Goal: Information Seeking & Learning: Learn about a topic

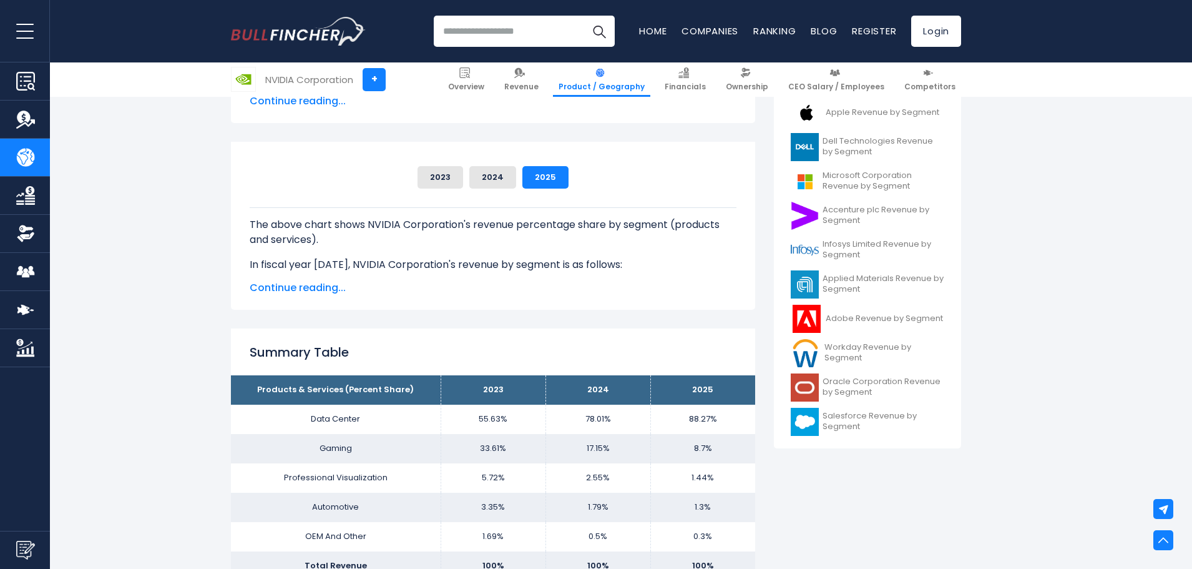
scroll to position [250, 0]
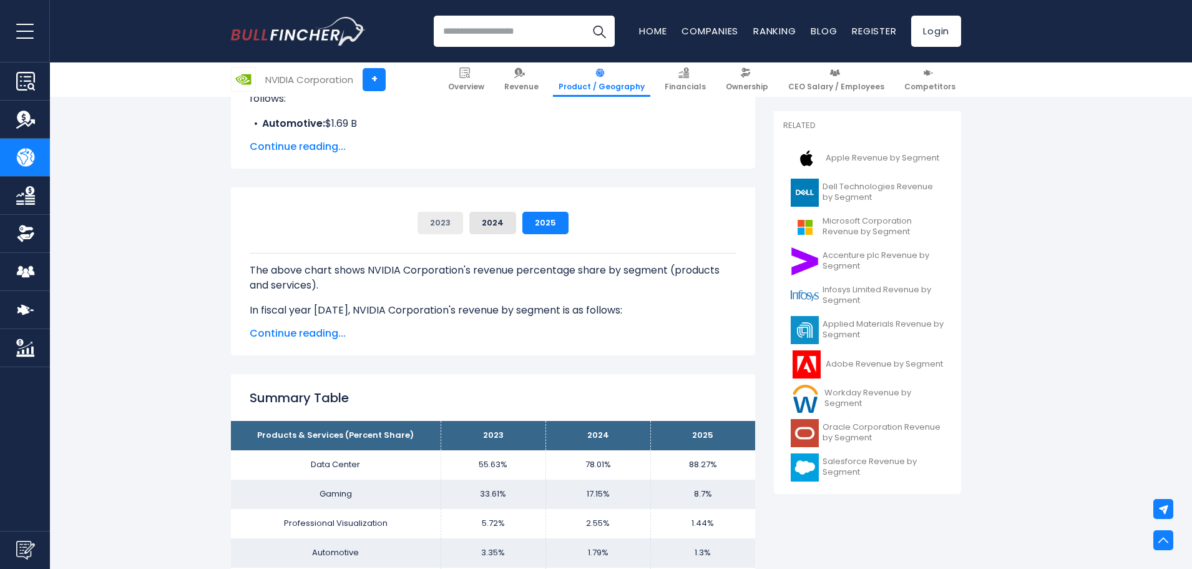
click at [431, 230] on button "2023" at bounding box center [441, 223] width 46 height 22
click at [505, 216] on button "2024" at bounding box center [492, 223] width 47 height 22
click at [531, 217] on button "2025" at bounding box center [545, 223] width 46 height 22
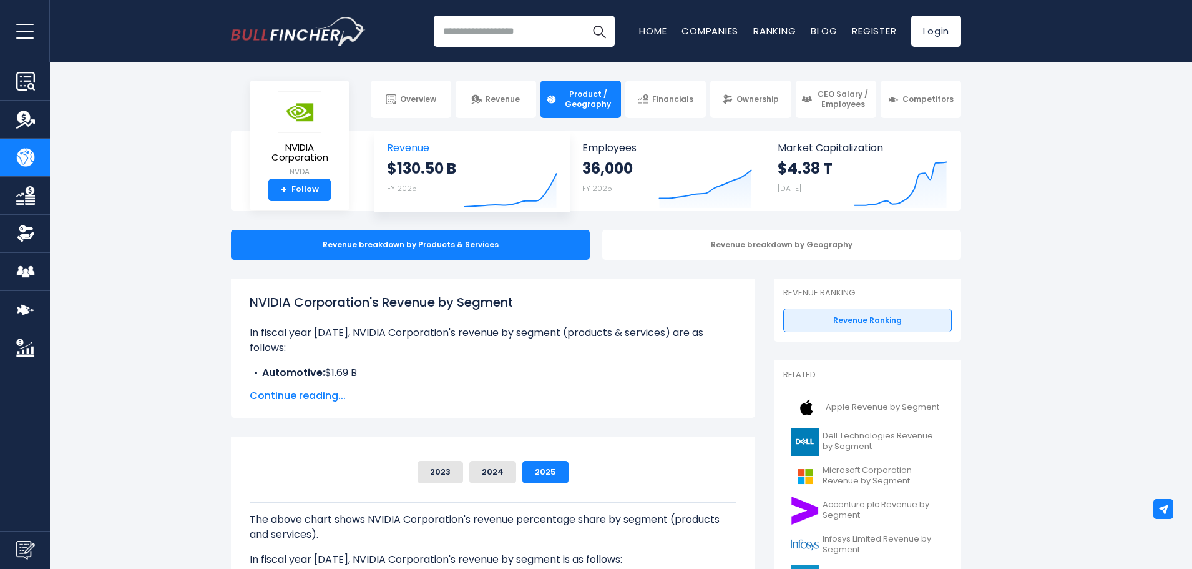
scroll to position [0, 0]
click at [697, 232] on div "Revenue breakdown by Geography" at bounding box center [781, 245] width 359 height 30
click at [706, 247] on div "Revenue breakdown by Geography" at bounding box center [781, 245] width 359 height 30
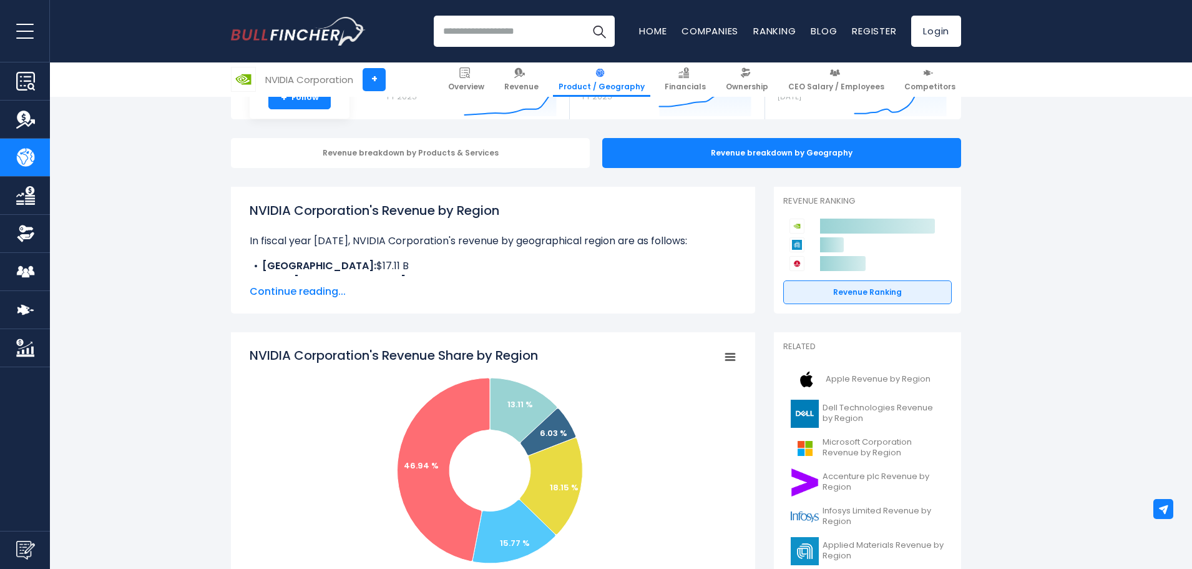
scroll to position [83, 0]
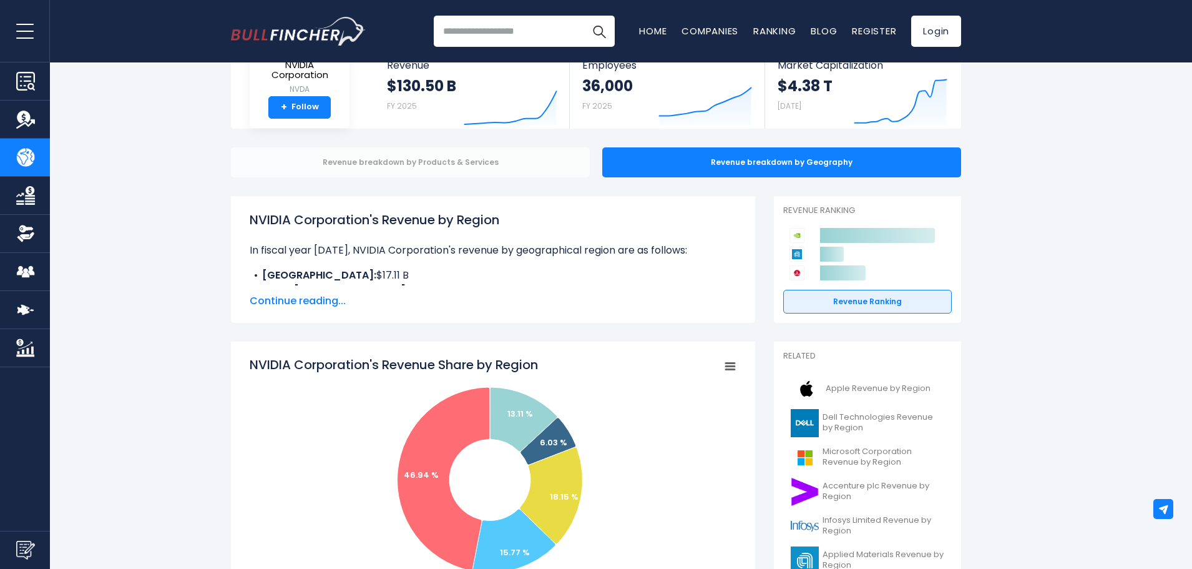
click at [493, 161] on div "Revenue breakdown by Products & Services" at bounding box center [410, 162] width 359 height 30
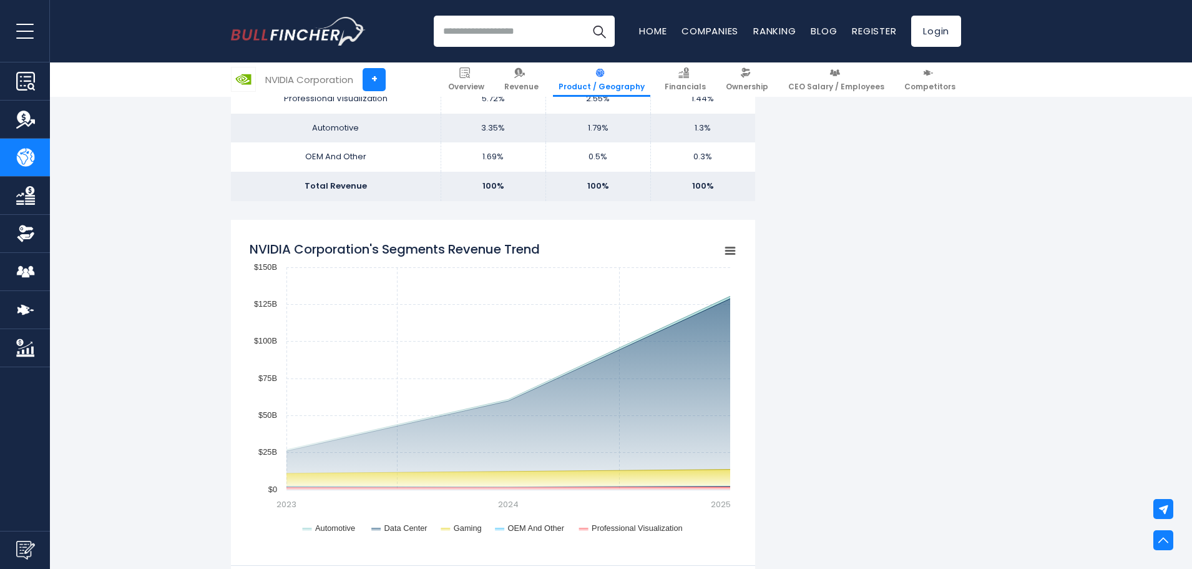
scroll to position [957, 0]
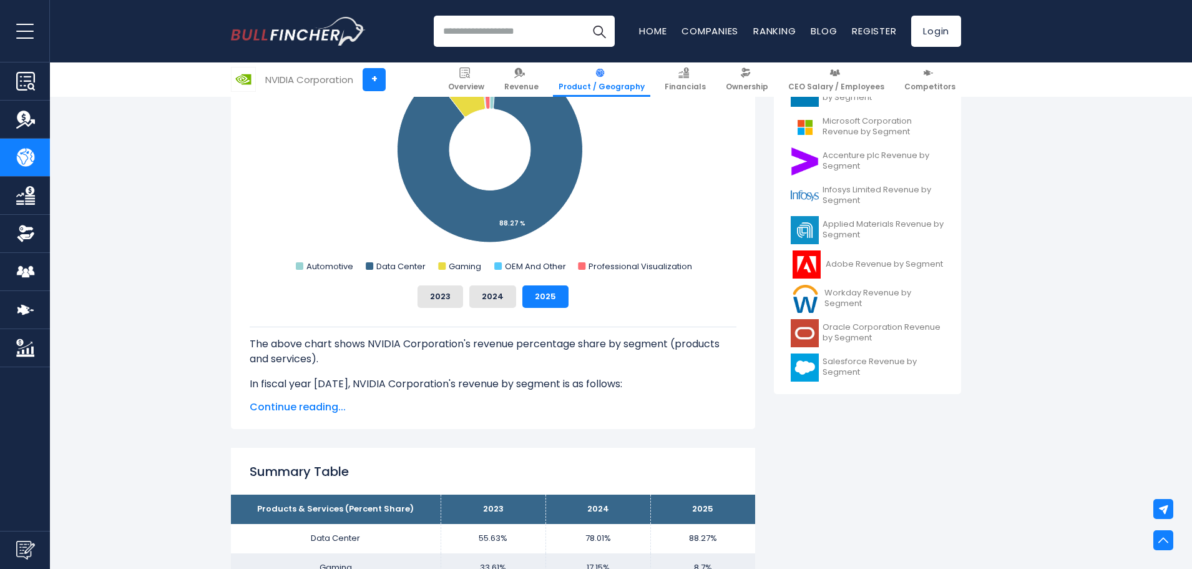
scroll to position [437, 0]
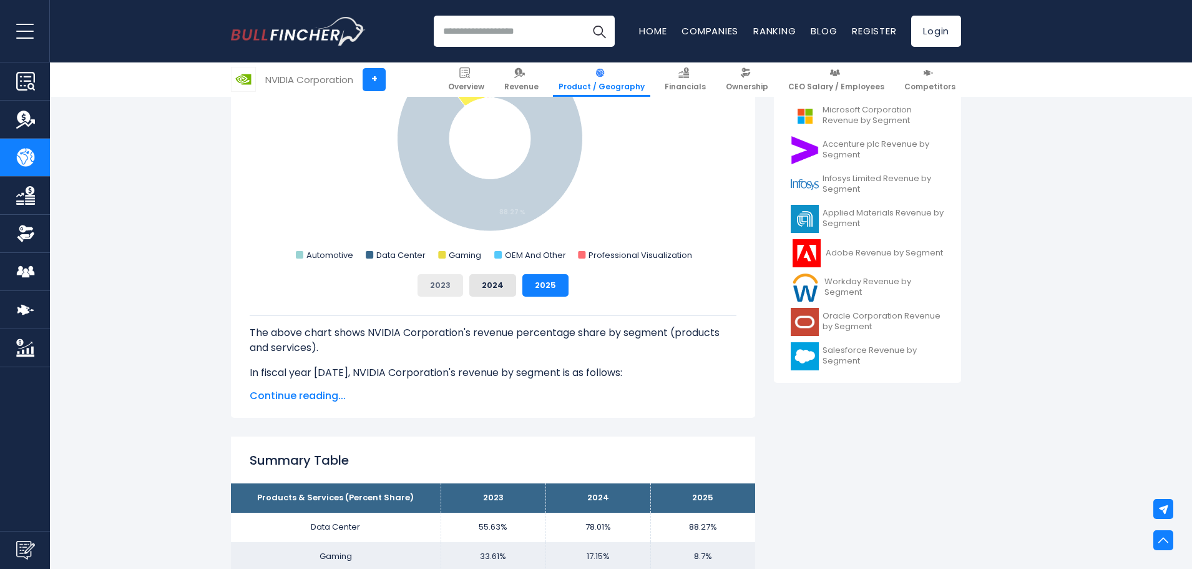
drag, startPoint x: 451, startPoint y: 270, endPoint x: 449, endPoint y: 280, distance: 10.3
click at [451, 272] on div "NVIDIA Corporation's Revenue Share by Segment Created with Highcharts 12.1.2 Ch…" at bounding box center [493, 155] width 487 height 282
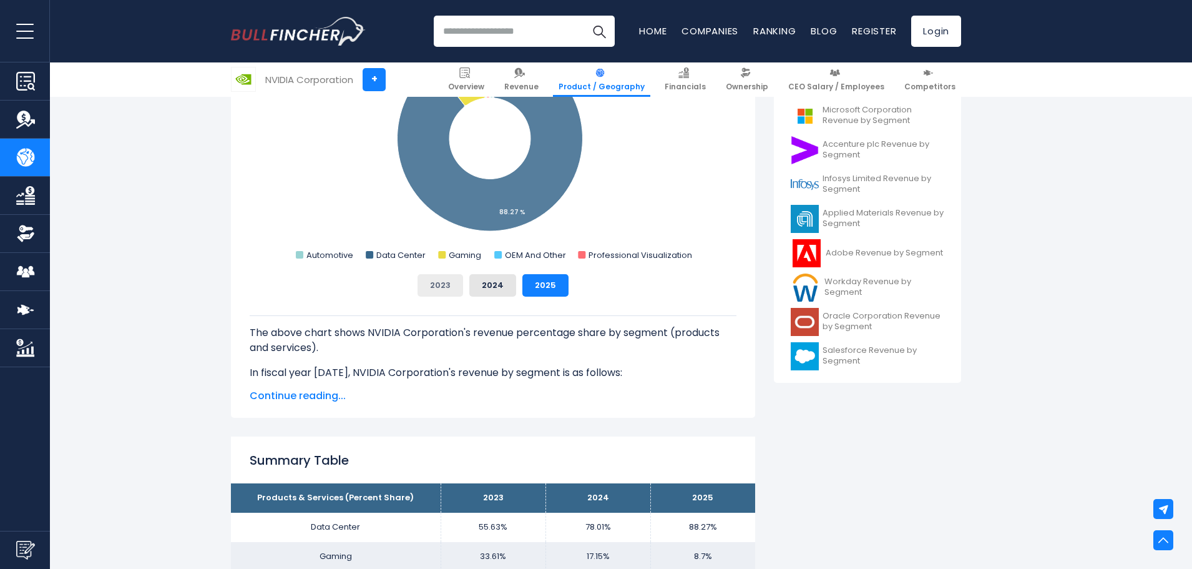
click at [449, 281] on button "2023" at bounding box center [441, 285] width 46 height 22
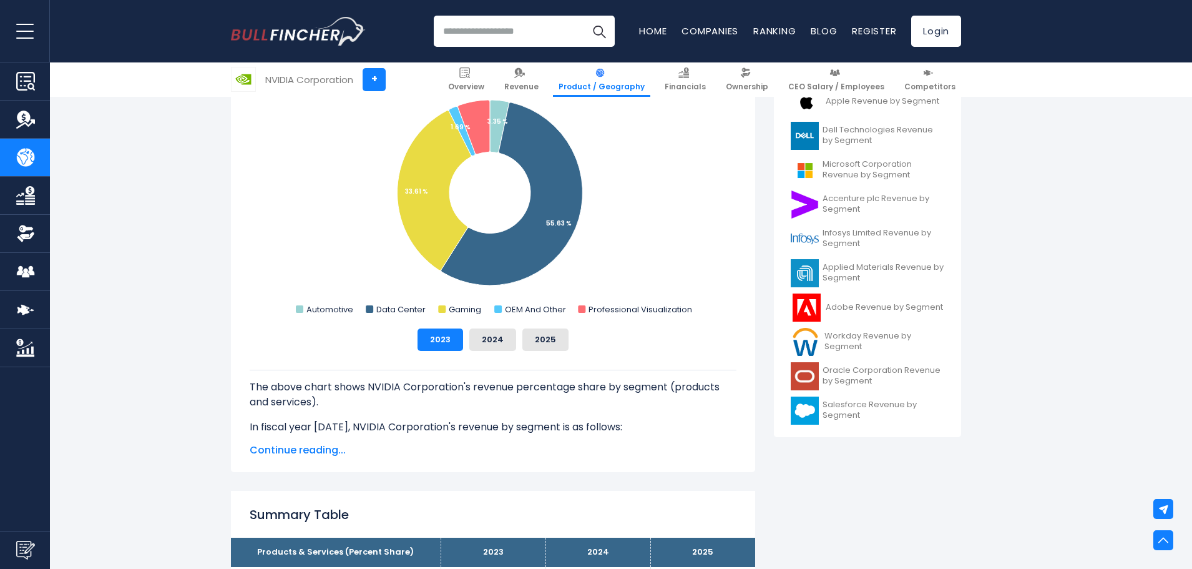
scroll to position [354, 0]
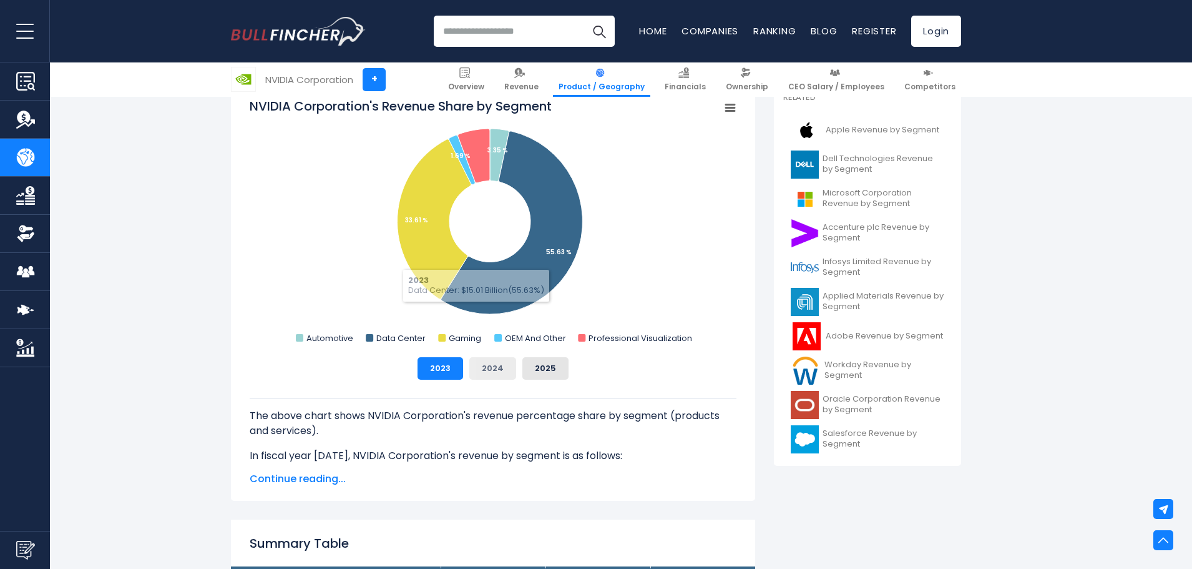
click at [499, 360] on button "2024" at bounding box center [492, 368] width 47 height 22
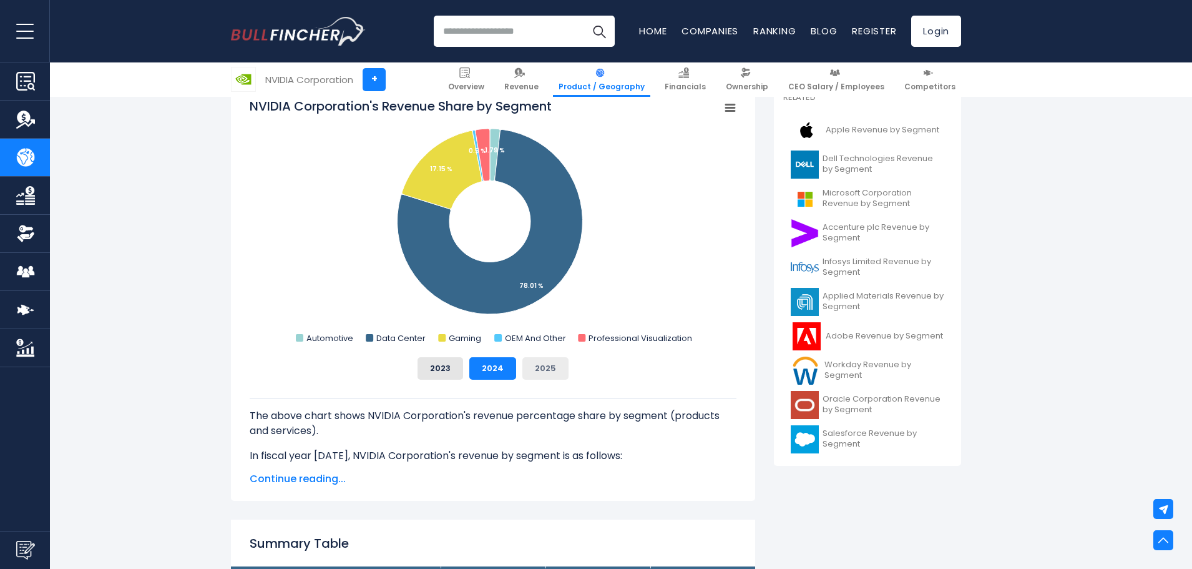
click at [551, 366] on button "2025" at bounding box center [545, 368] width 46 height 22
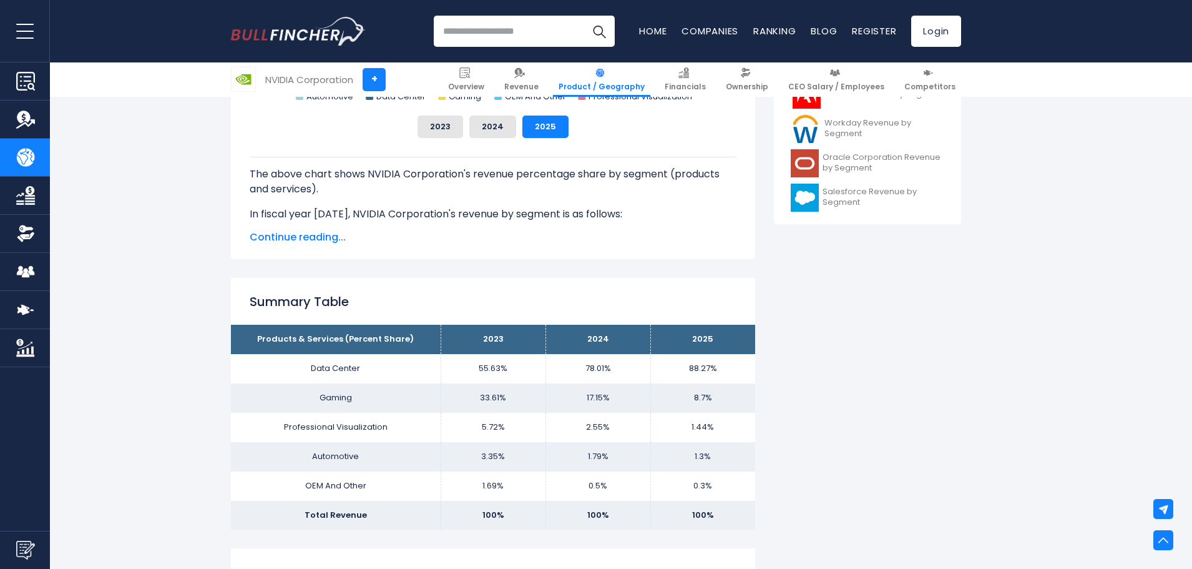
scroll to position [604, 0]
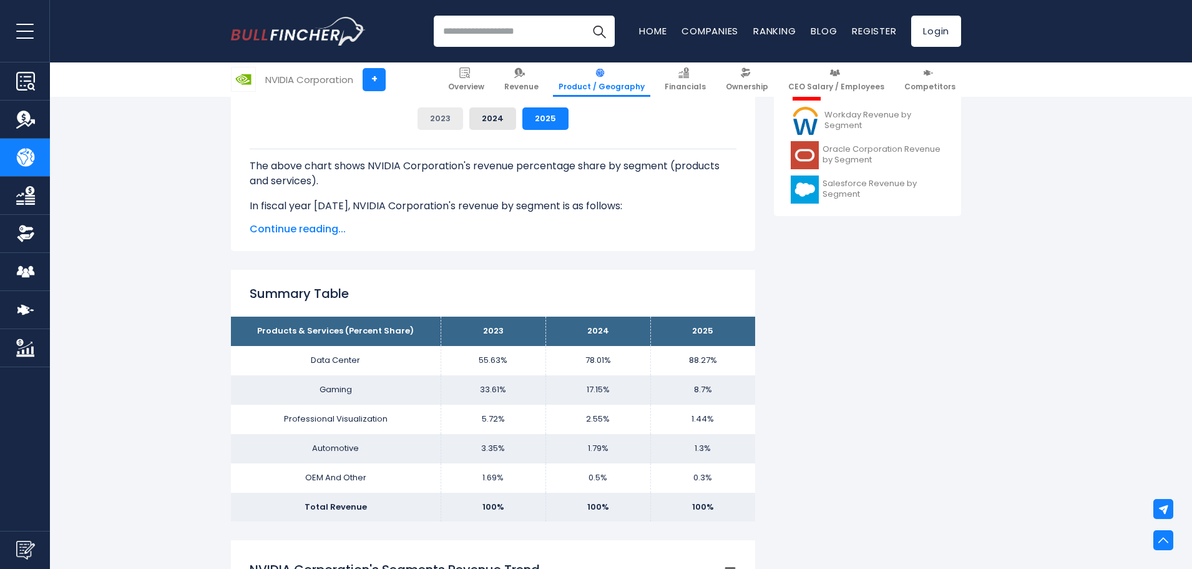
click at [441, 118] on button "2023" at bounding box center [441, 118] width 46 height 22
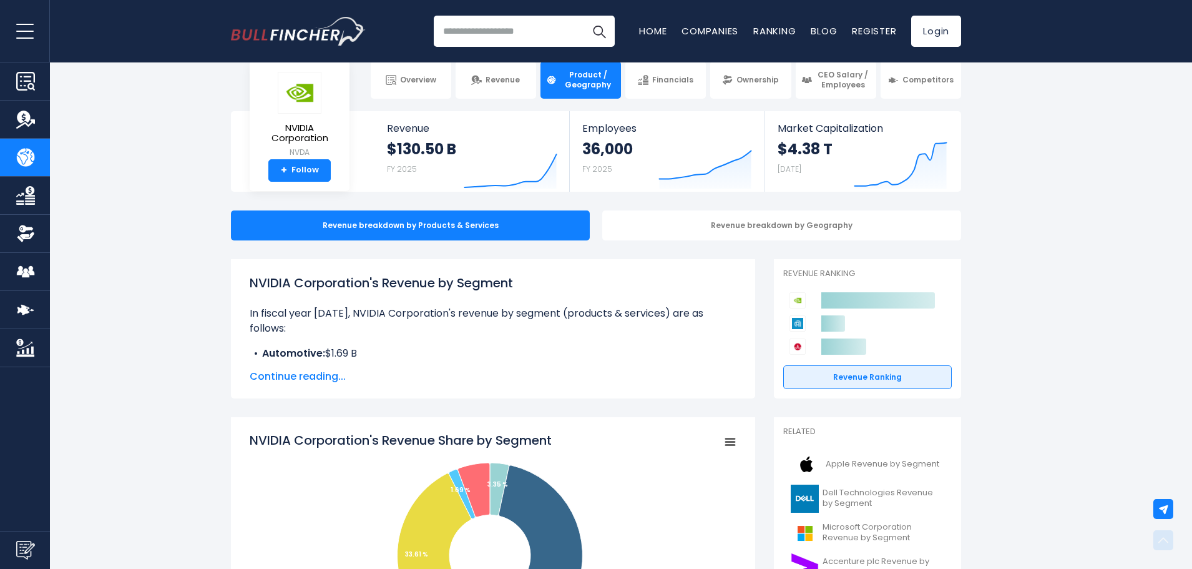
scroll to position [0, 0]
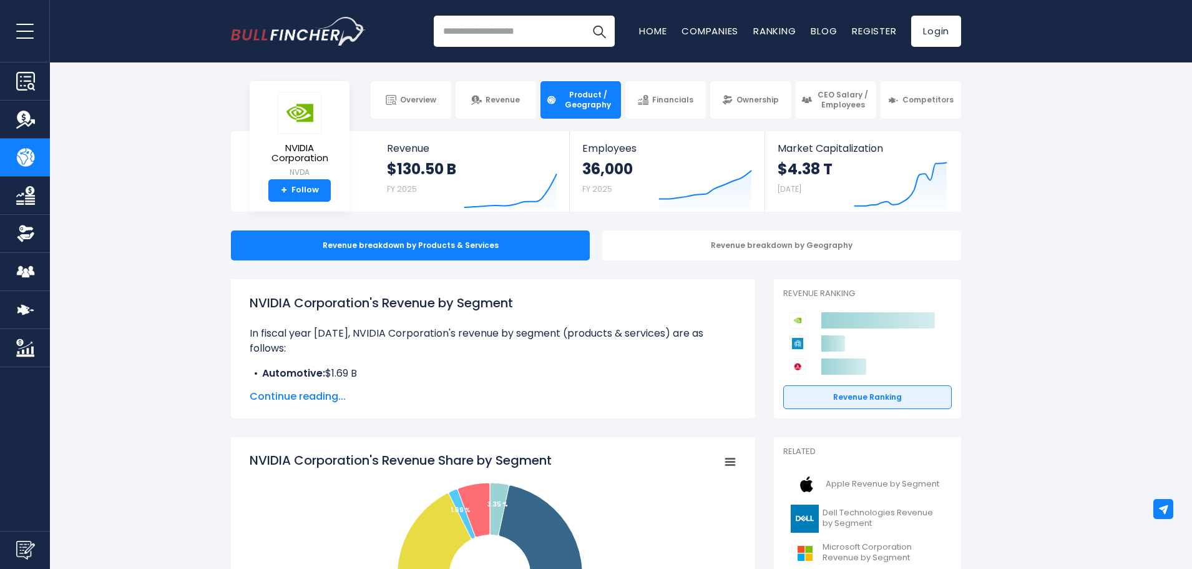
click at [1071, 194] on section "NVIDIA Corporation NVDA + Follow Revenue $130.50 B FY 2025 Created with Highcha…" at bounding box center [596, 171] width 1192 height 81
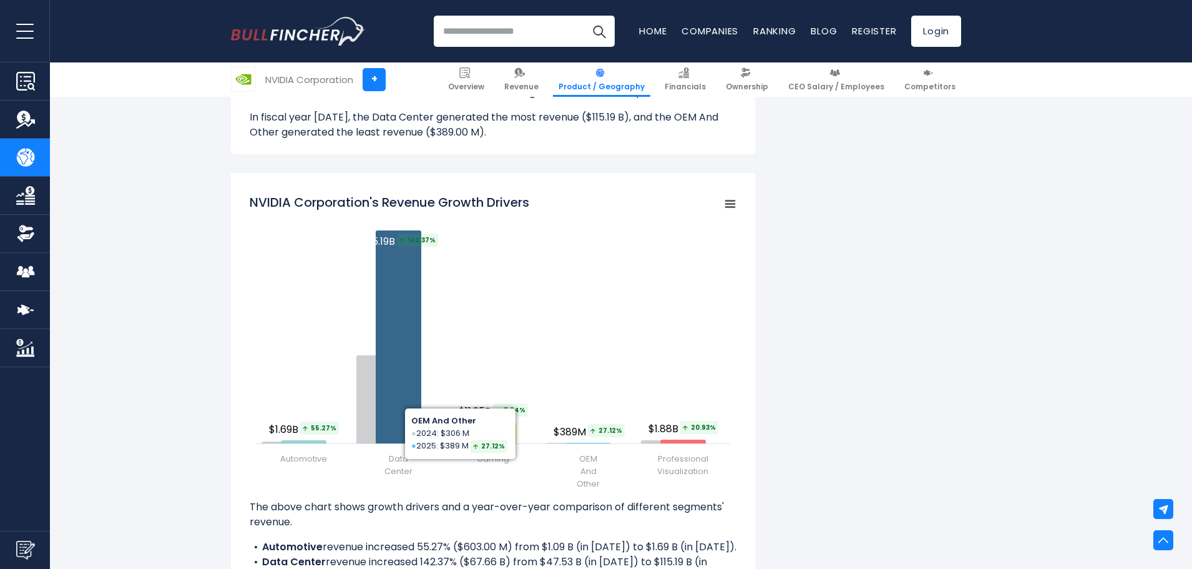
scroll to position [1415, 0]
click at [883, 189] on div "NVIDIA Corporation's Revenue by Segment In fiscal year 2025, NVIDIA Corporation…" at bounding box center [596, 142] width 730 height 2556
